Goal: Task Accomplishment & Management: Manage account settings

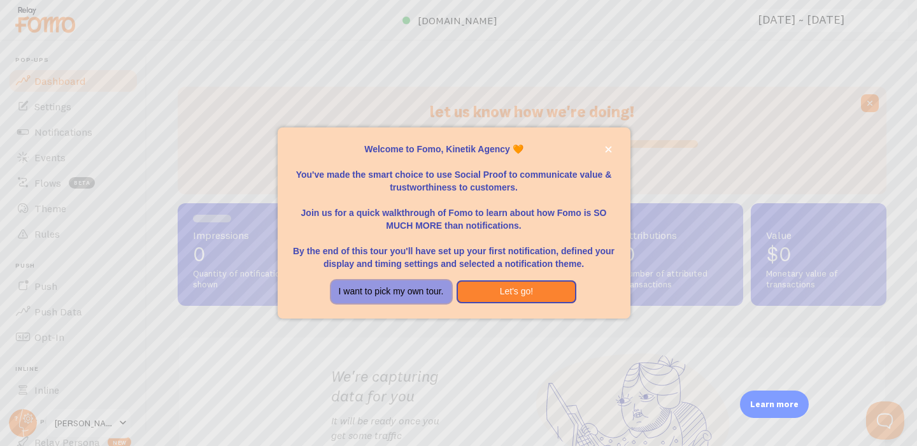
click at [423, 287] on button "I want to pick my own tour." at bounding box center [391, 291] width 120 height 23
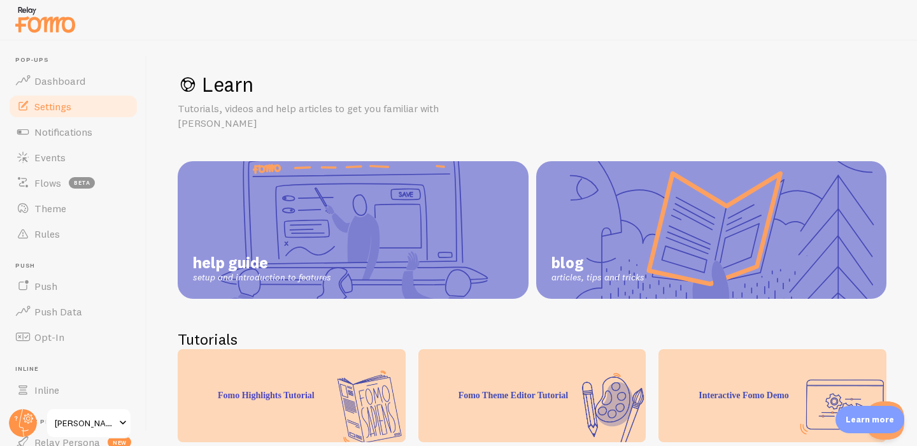
click at [70, 112] on link "Settings" at bounding box center [73, 106] width 131 height 25
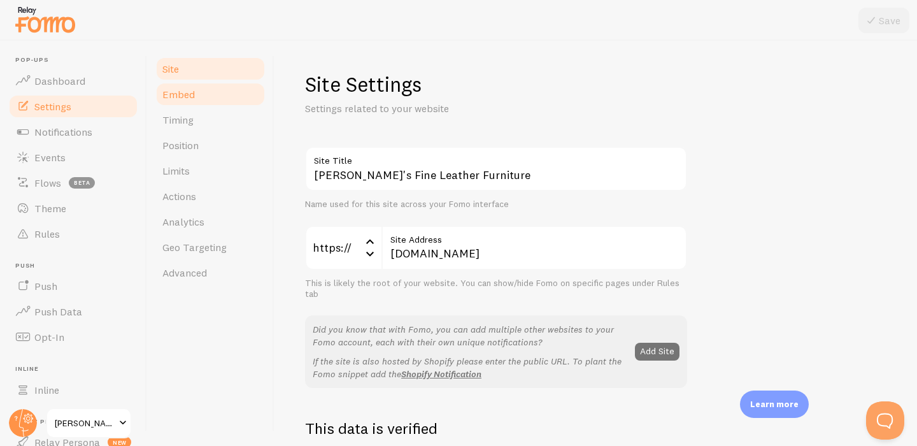
click at [208, 94] on link "Embed" at bounding box center [210, 94] width 111 height 25
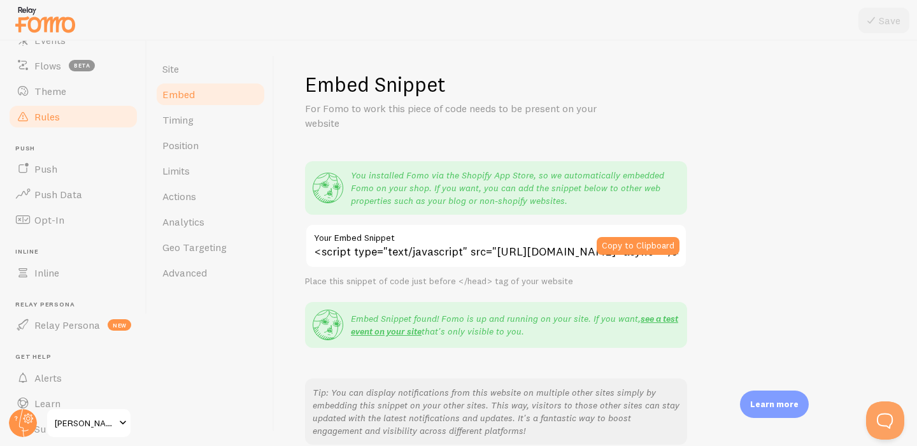
scroll to position [158, 0]
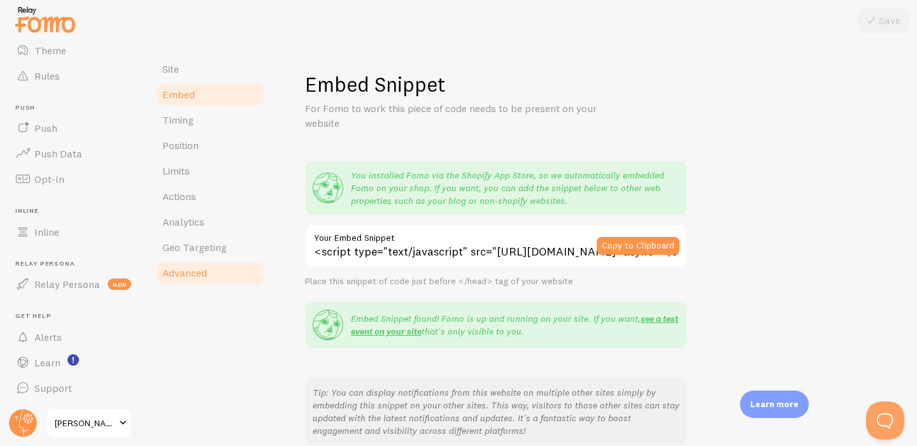
click at [208, 277] on link "Advanced" at bounding box center [210, 272] width 111 height 25
